Goal: Transaction & Acquisition: Book appointment/travel/reservation

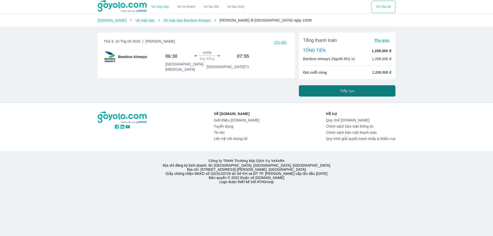
click at [336, 92] on button "Tiếp tục" at bounding box center [347, 90] width 97 height 11
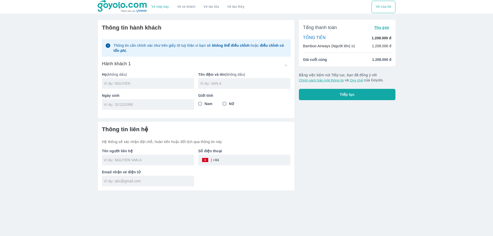
click at [164, 87] on div at bounding box center [148, 83] width 92 height 11
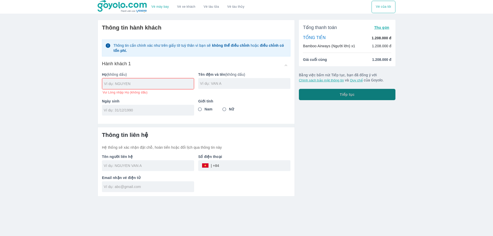
click at [353, 98] on button "Tiếp tục" at bounding box center [347, 94] width 97 height 11
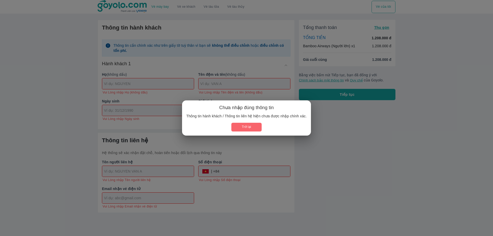
click at [258, 126] on button "Trở lại" at bounding box center [246, 127] width 30 height 8
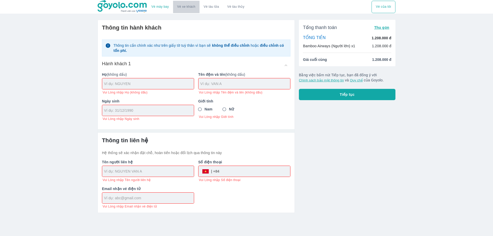
click at [187, 8] on link "Vé xe khách" at bounding box center [186, 7] width 18 height 4
